Goal: Task Accomplishment & Management: Complete application form

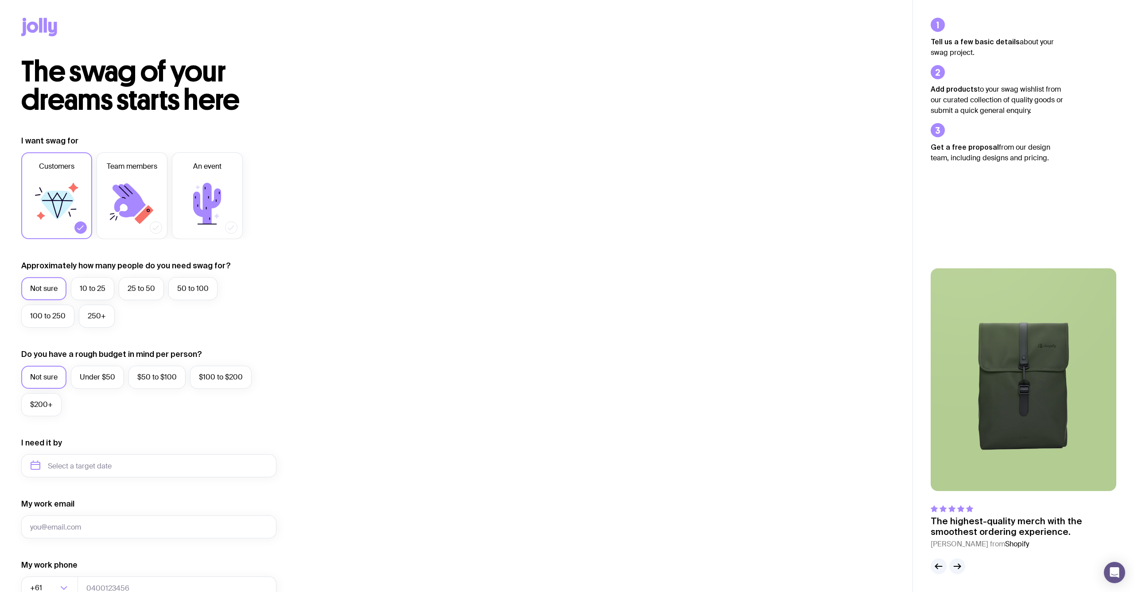
click at [50, 26] on icon at bounding box center [52, 29] width 9 height 15
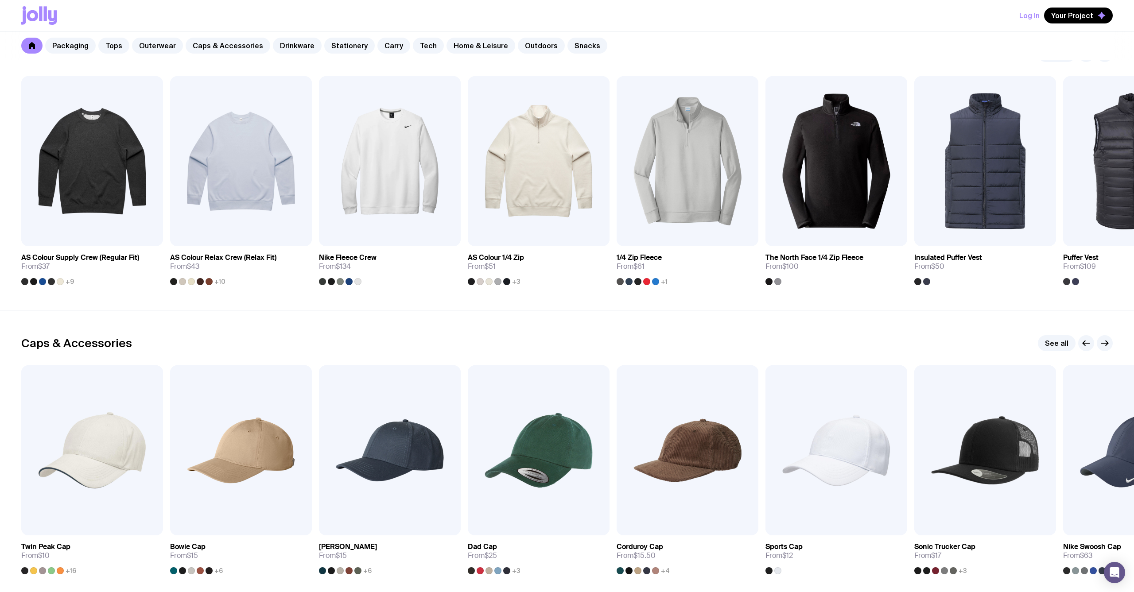
scroll to position [741, 0]
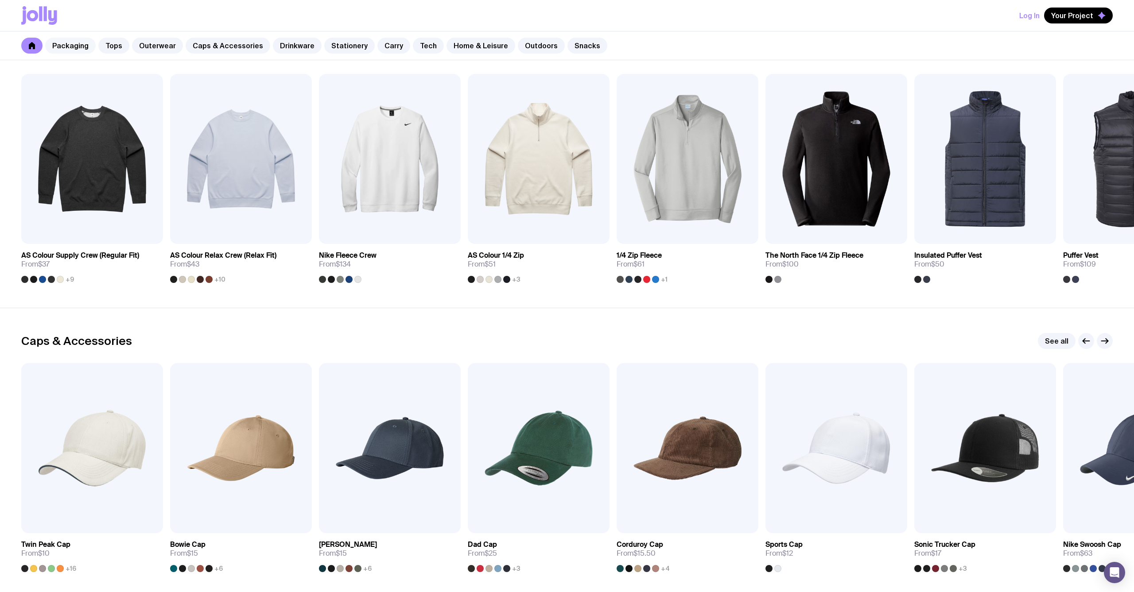
click at [75, 43] on link "Packaging" at bounding box center [70, 46] width 50 height 16
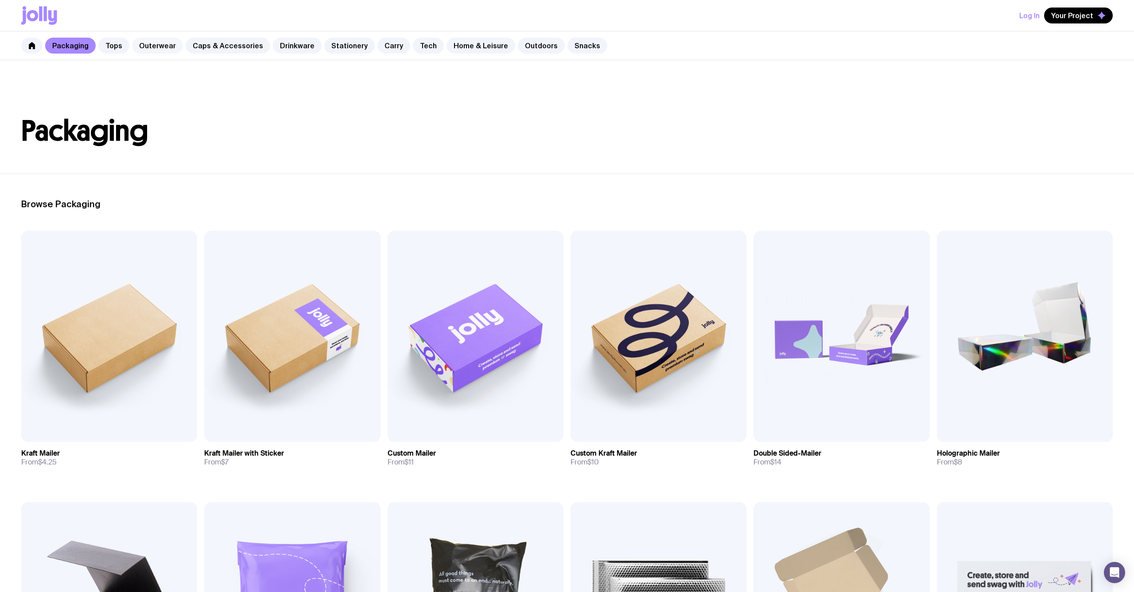
click at [155, 44] on link "Outerwear" at bounding box center [157, 46] width 51 height 16
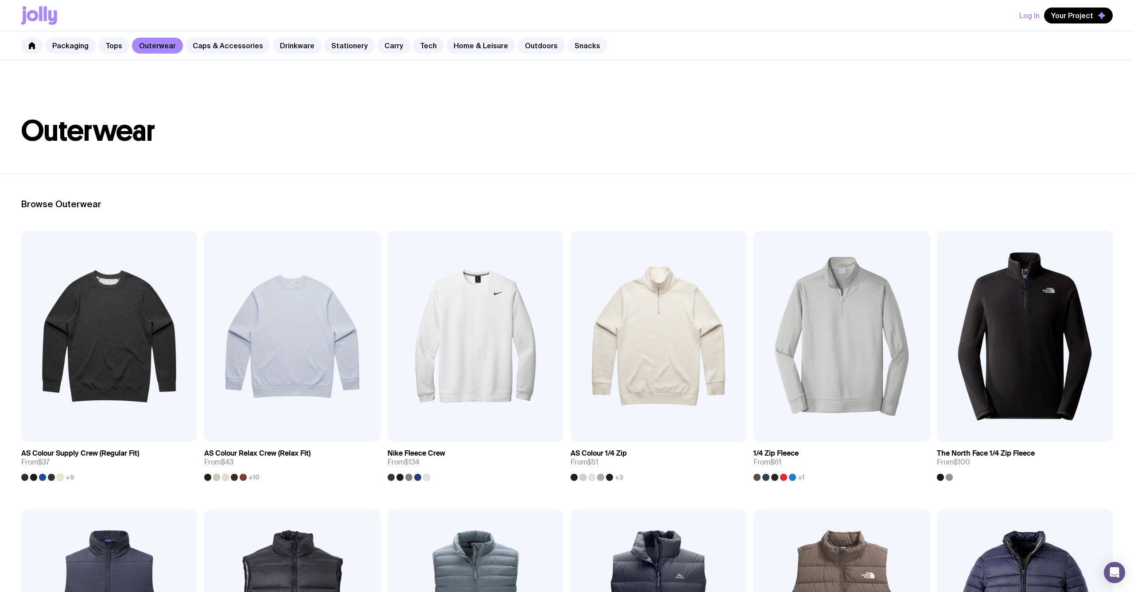
click at [567, 43] on link "Snacks" at bounding box center [587, 46] width 40 height 16
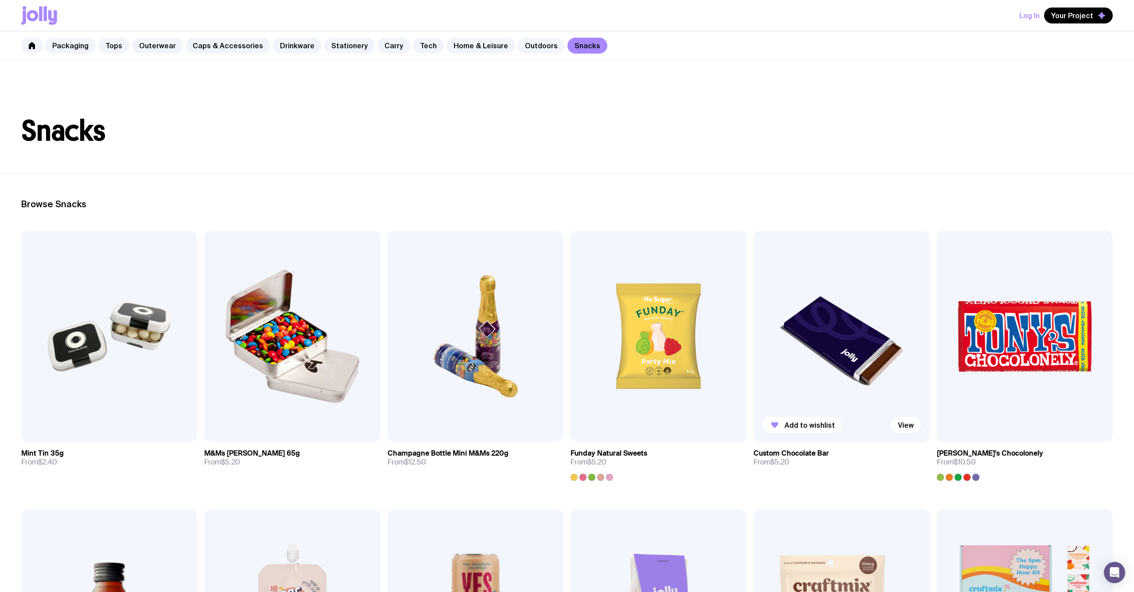
click at [849, 343] on img at bounding box center [841, 336] width 176 height 211
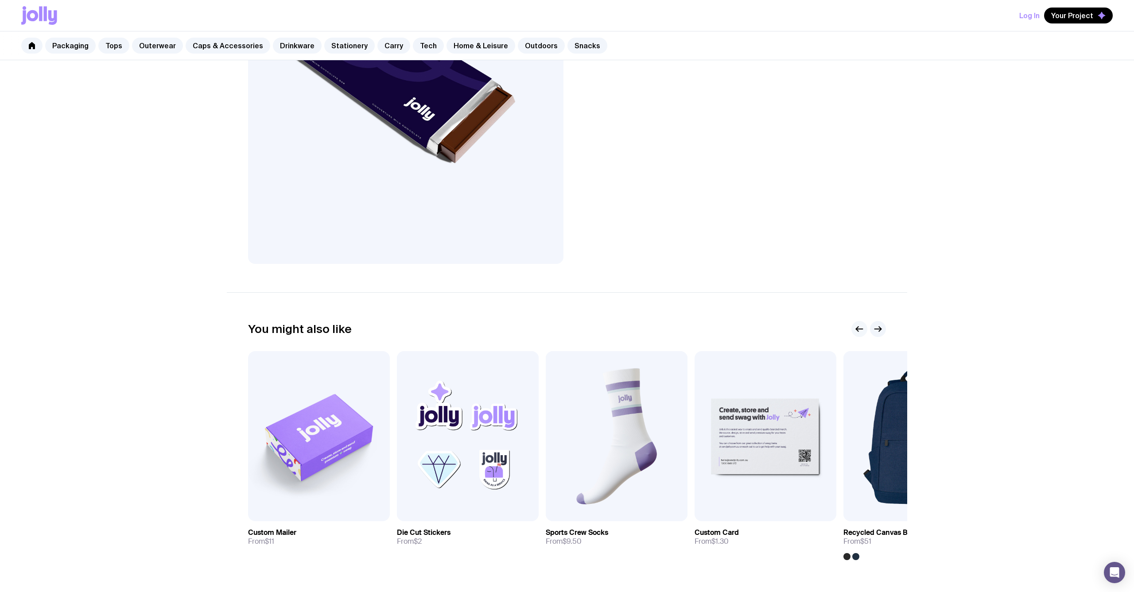
scroll to position [190, 0]
click at [622, 410] on img at bounding box center [617, 435] width 142 height 170
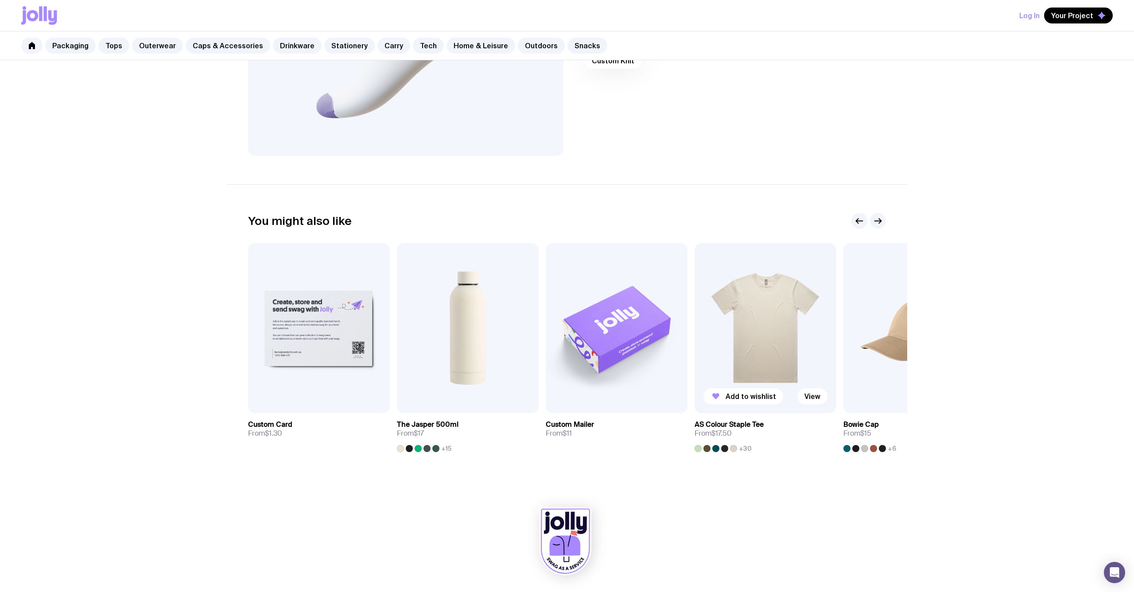
scroll to position [297, 0]
click at [789, 295] on img at bounding box center [766, 328] width 142 height 170
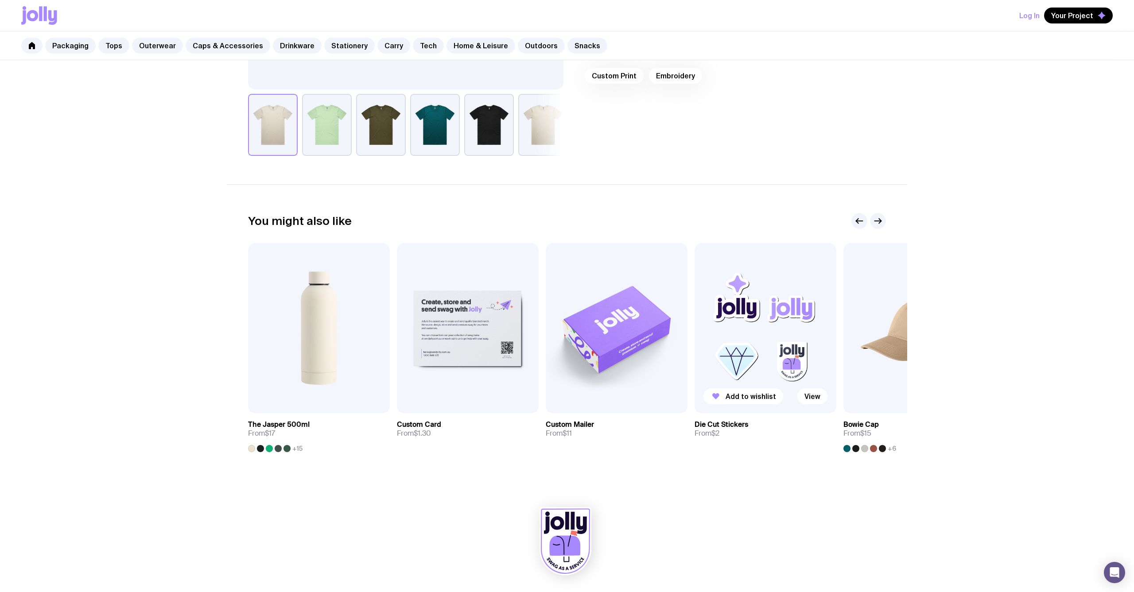
scroll to position [363, 0]
click at [1075, 15] on span "Your Project" at bounding box center [1072, 15] width 42 height 9
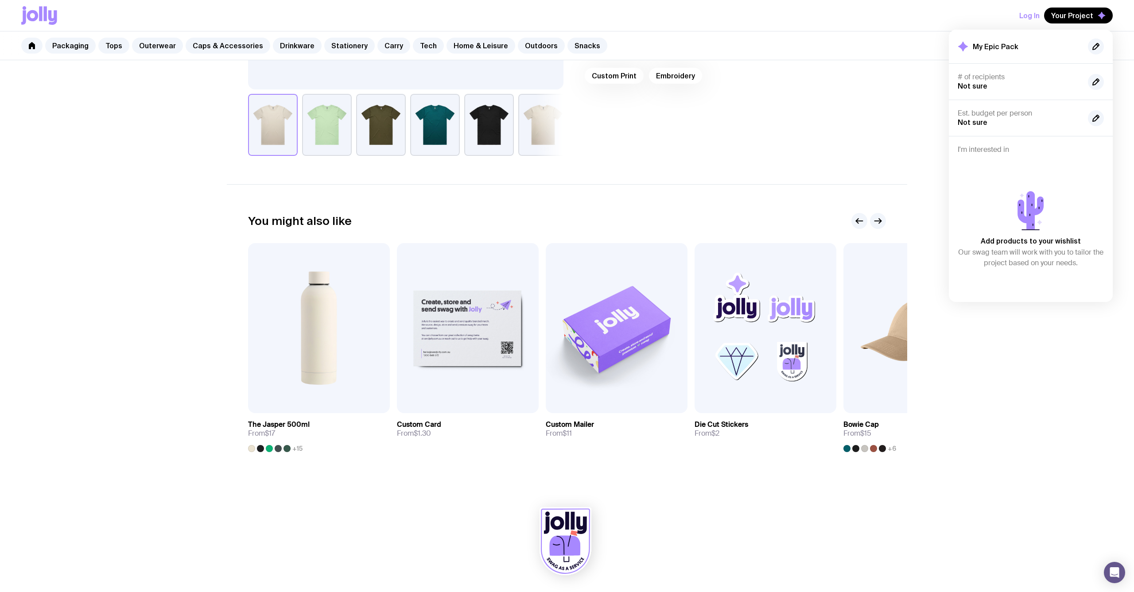
click at [986, 46] on h2 "My Epic Pack" at bounding box center [996, 46] width 46 height 9
click at [1114, 568] on icon "Open Intercom Messenger" at bounding box center [1114, 573] width 10 height 12
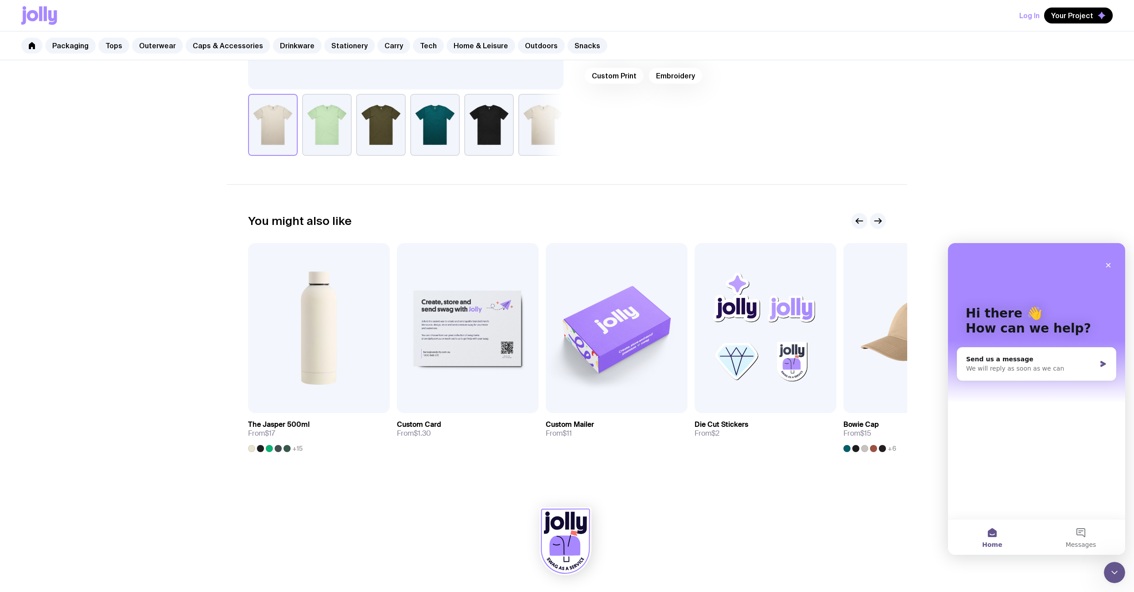
scroll to position [0, 0]
click at [29, 46] on icon at bounding box center [31, 45] width 7 height 7
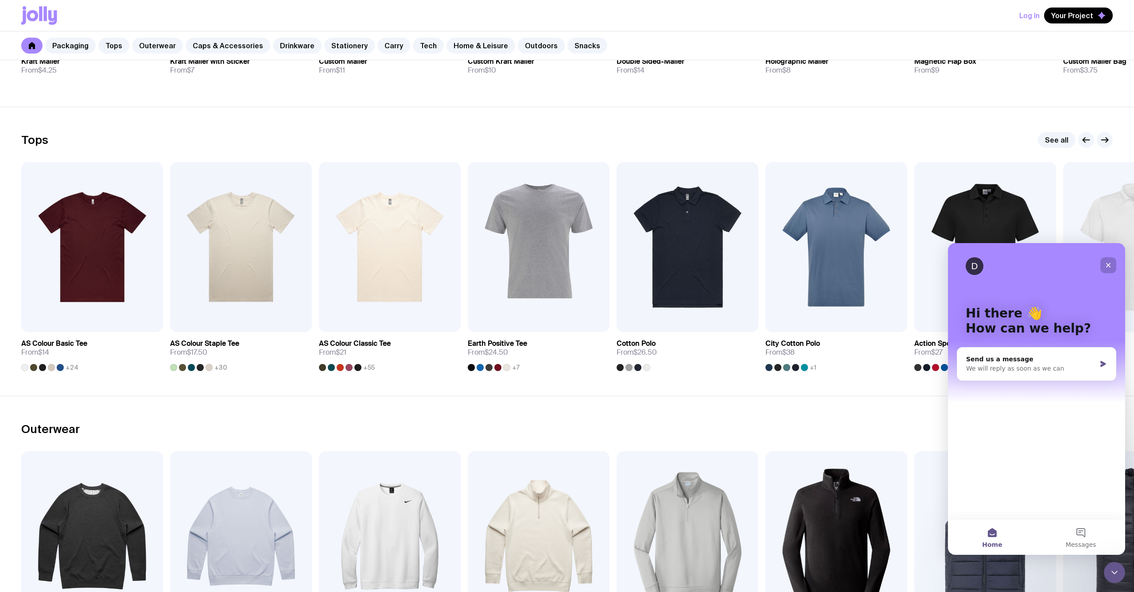
click at [1108, 266] on icon "Close" at bounding box center [1108, 265] width 5 height 5
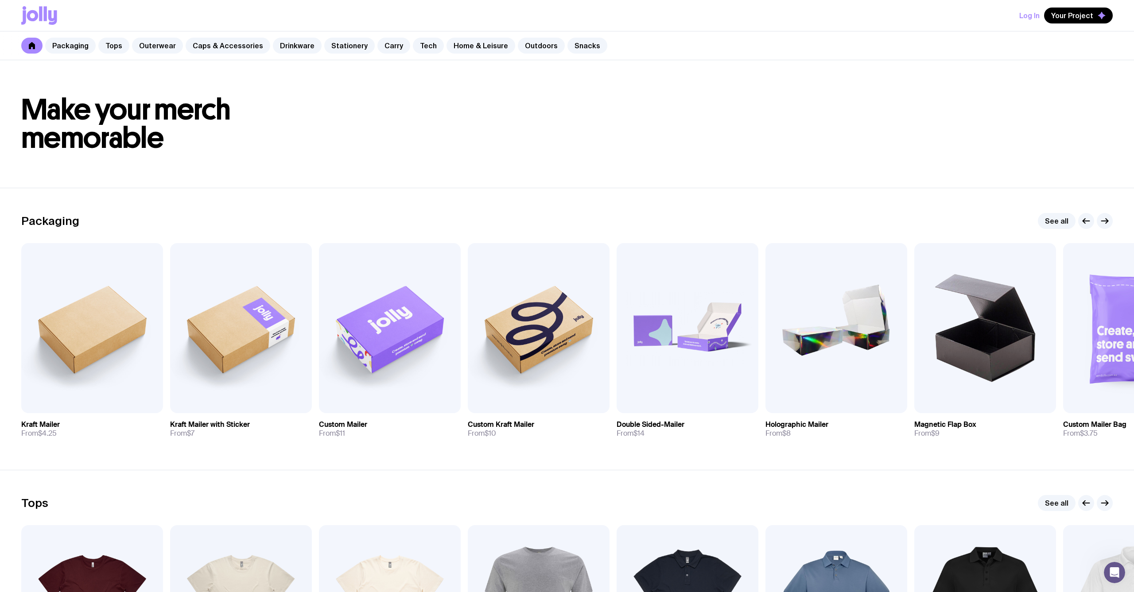
click at [1028, 13] on button "Log In" at bounding box center [1029, 16] width 20 height 16
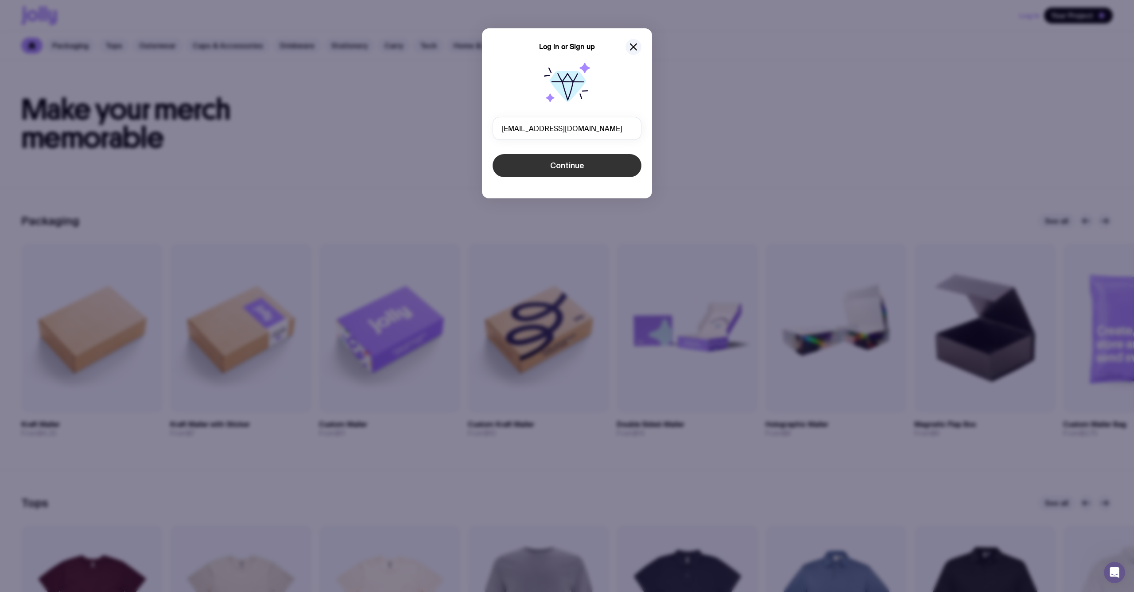
type input "[EMAIL_ADDRESS][DOMAIN_NAME]"
click at [559, 166] on span "Continue" at bounding box center [567, 165] width 34 height 11
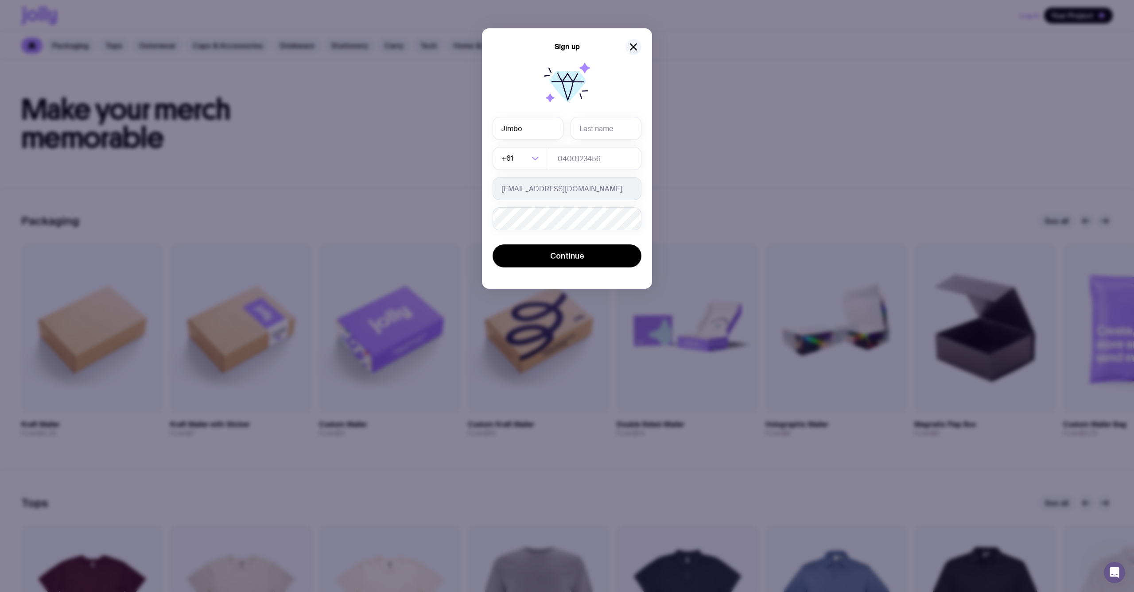
type input "Jimbo"
type input "[PERSON_NAME]"
click at [565, 158] on input "0400123456" at bounding box center [595, 158] width 93 height 23
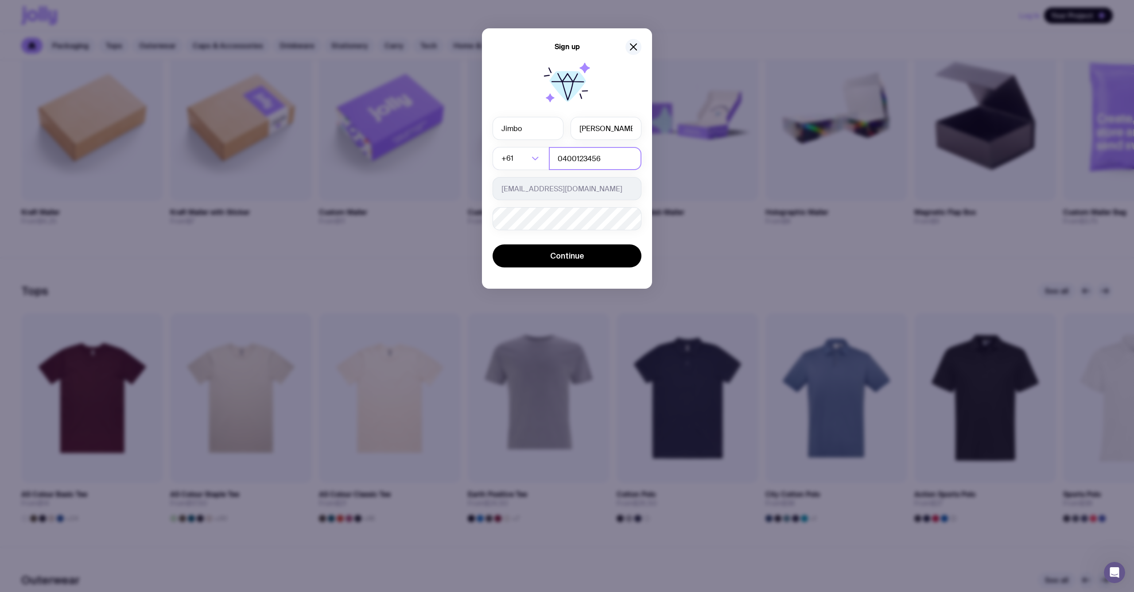
scroll to position [324, 0]
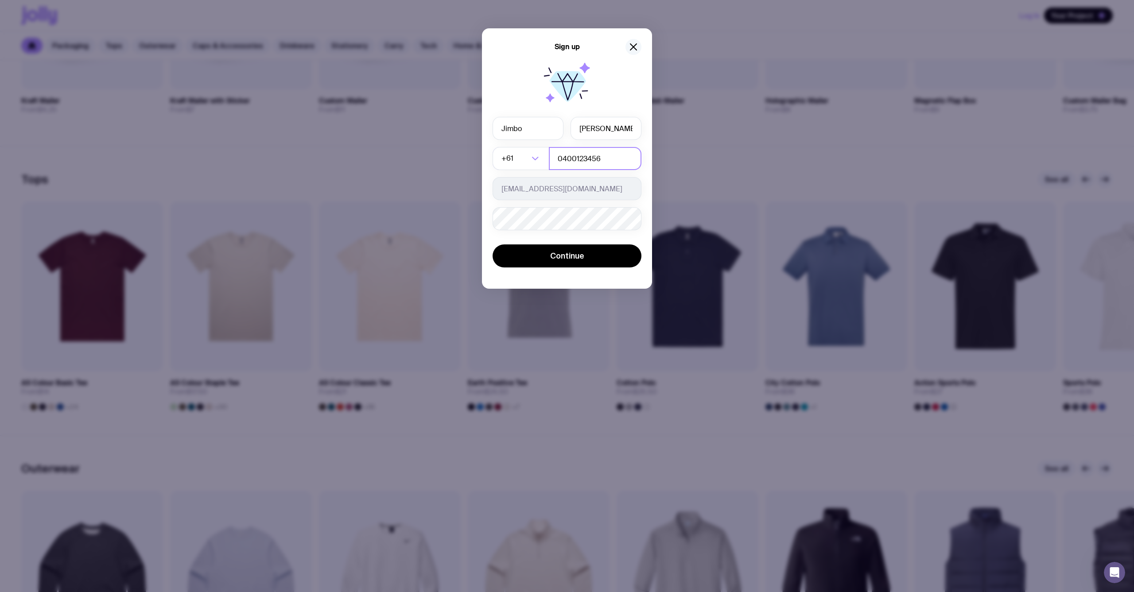
type input "0400123456"
click at [637, 45] on icon "button" at bounding box center [633, 47] width 11 height 11
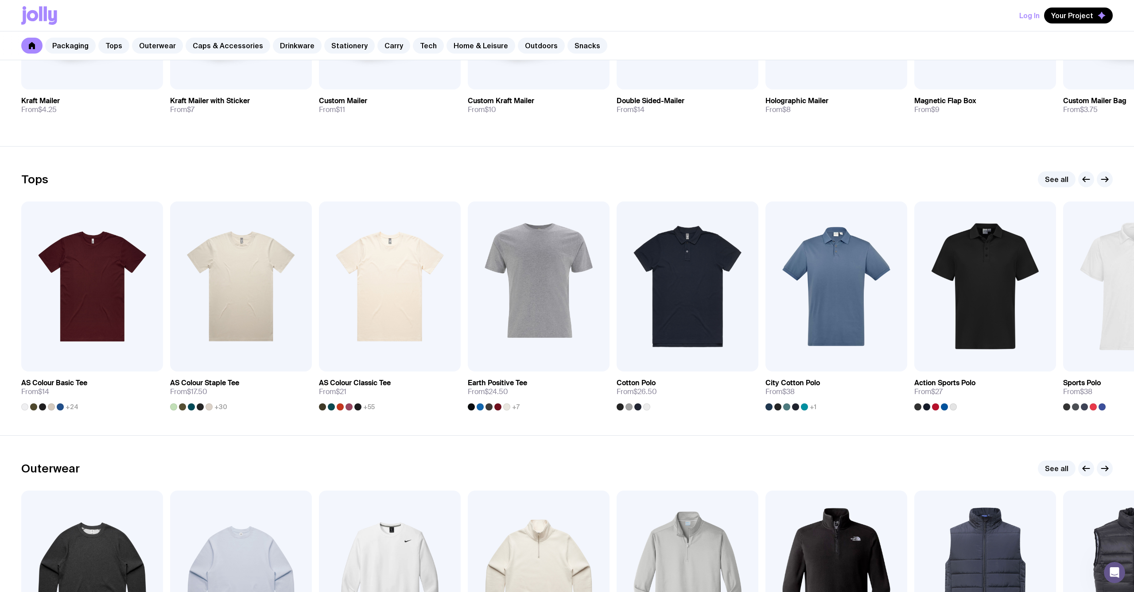
scroll to position [323, 0]
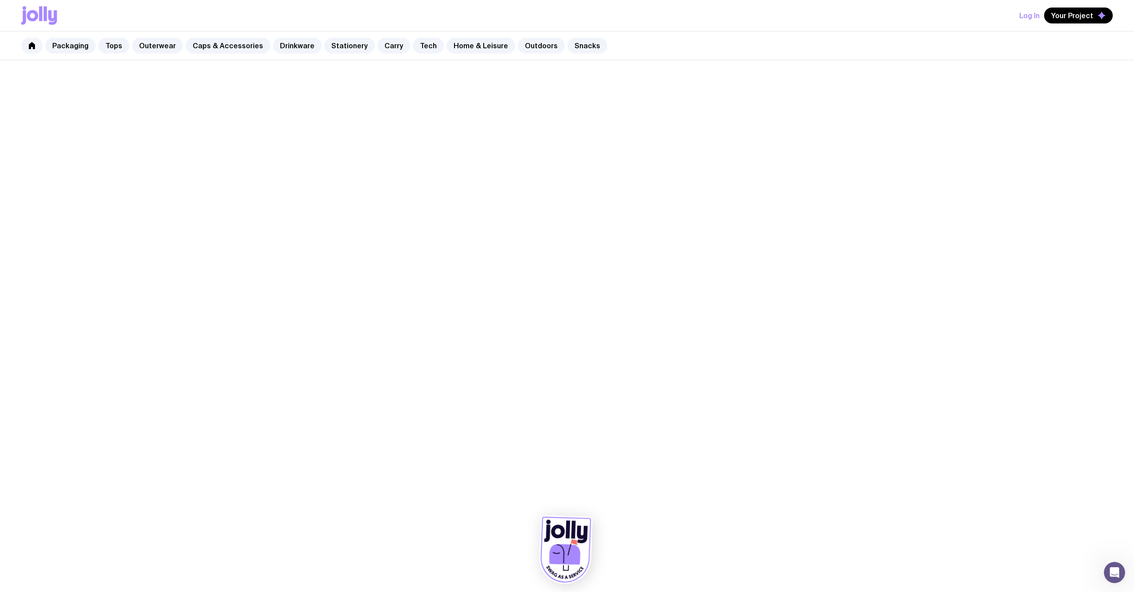
scroll to position [190, 0]
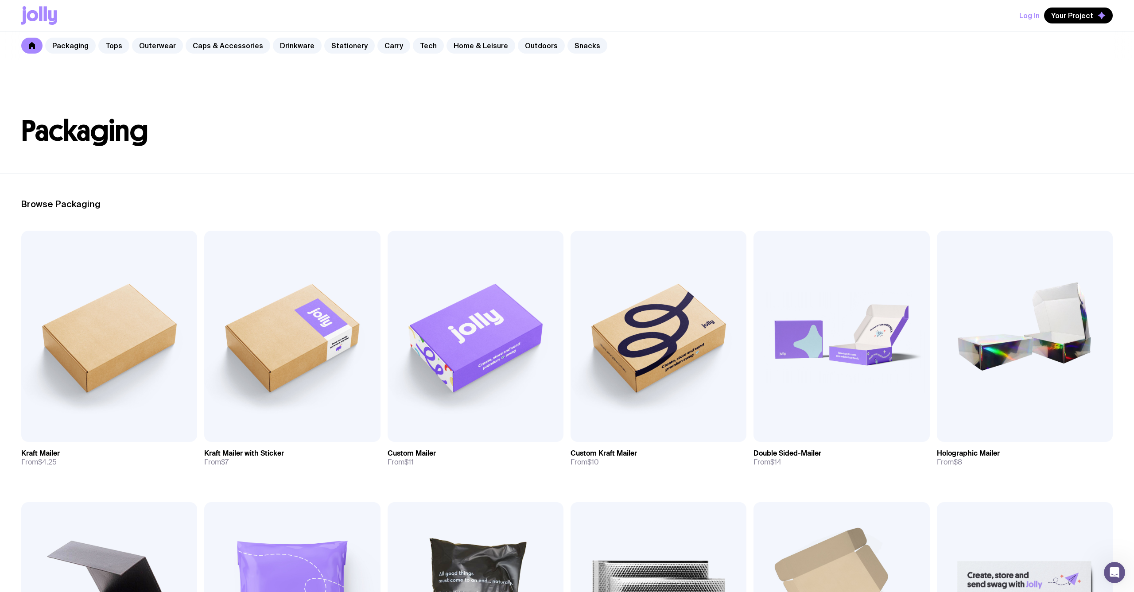
scroll to position [582, 0]
